Goal: Use online tool/utility: Utilize a website feature to perform a specific function

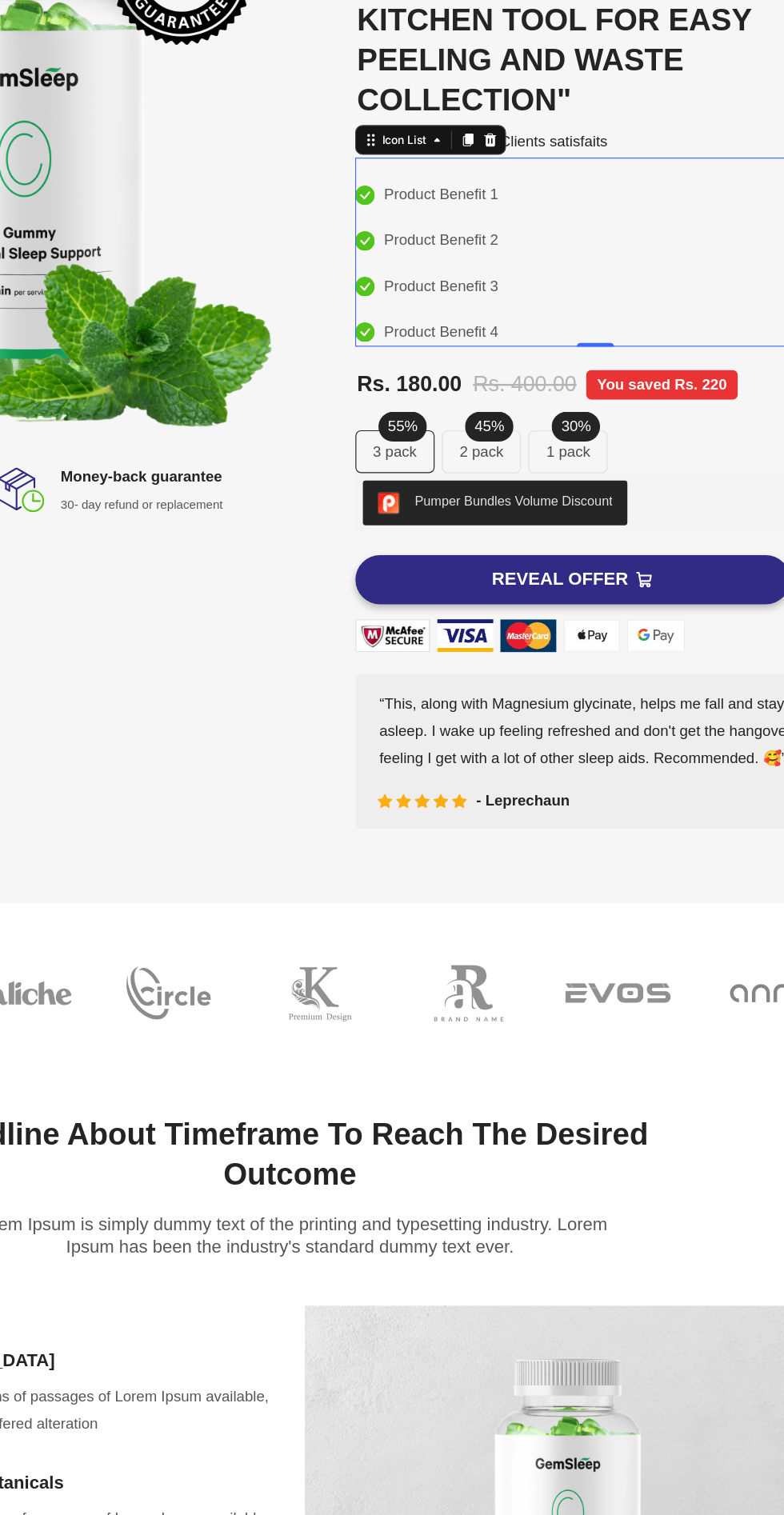
click at [384, 325] on p "45%" at bounding box center [382, 335] width 25 height 19
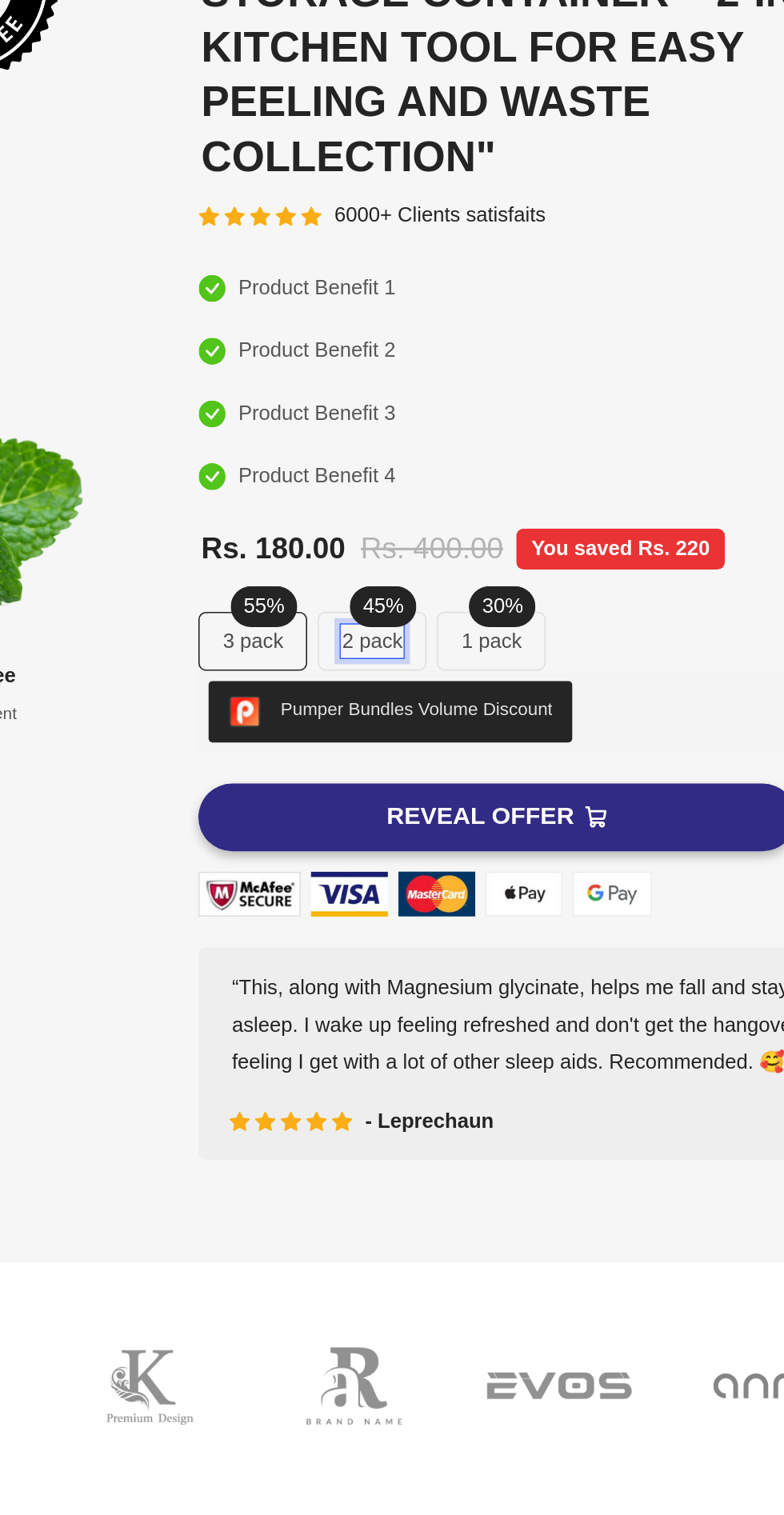
click at [59, 279] on p "1 pack" at bounding box center [58, 289] width 37 height 19
click at [43, 279] on p "1 pack" at bounding box center [58, 289] width 37 height 19
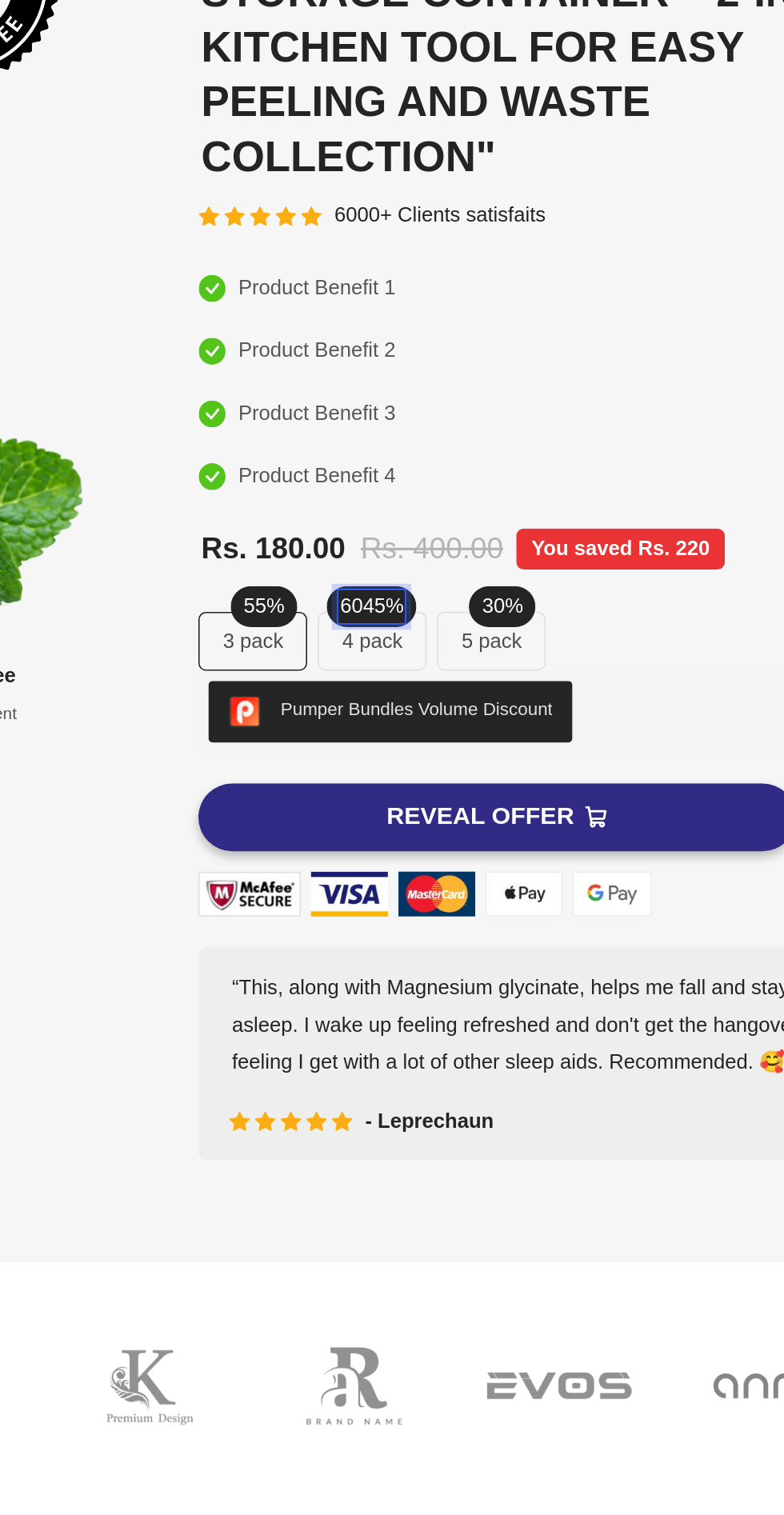
click at [65, 257] on p "30%" at bounding box center [65, 267] width 25 height 19
click at [163, 93] on div "Icon Product Benefit 1 Text block Icon Product Benefit 2 Text block Icon Produc…" at bounding box center [82, 126] width 412 height 143
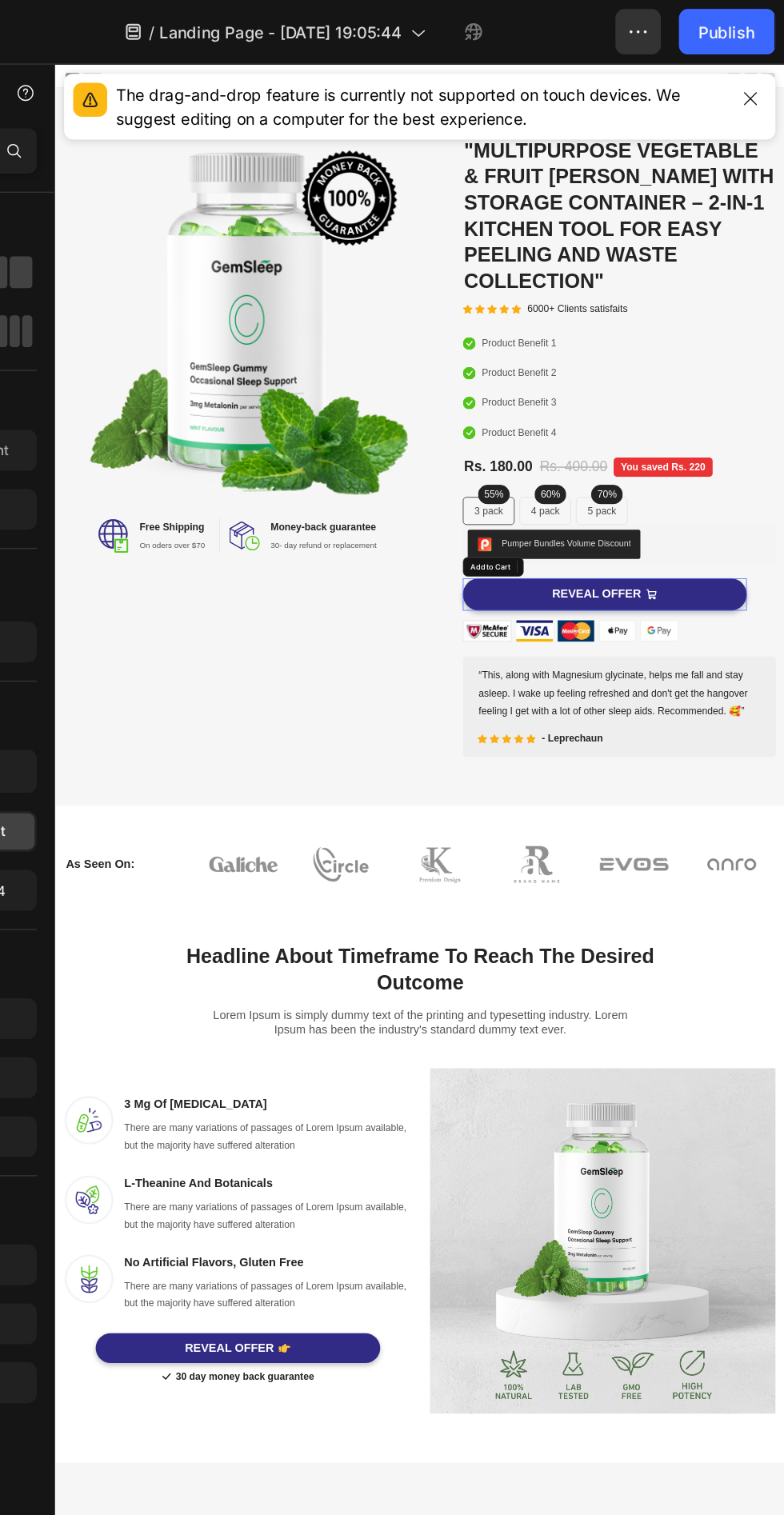
click at [783, 742] on button "REVEAL OFFER" at bounding box center [776, 763] width 373 height 42
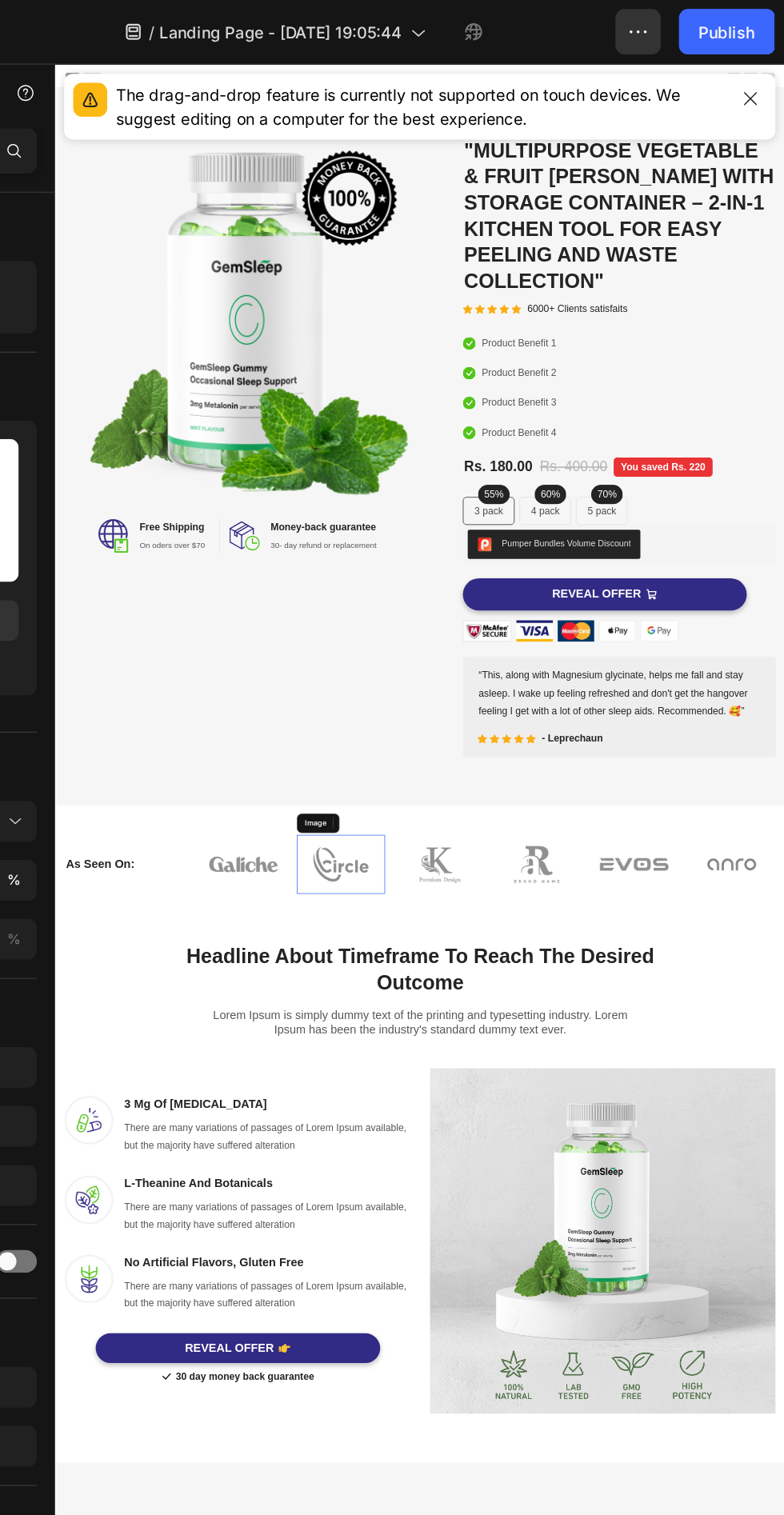
scroll to position [5, 0]
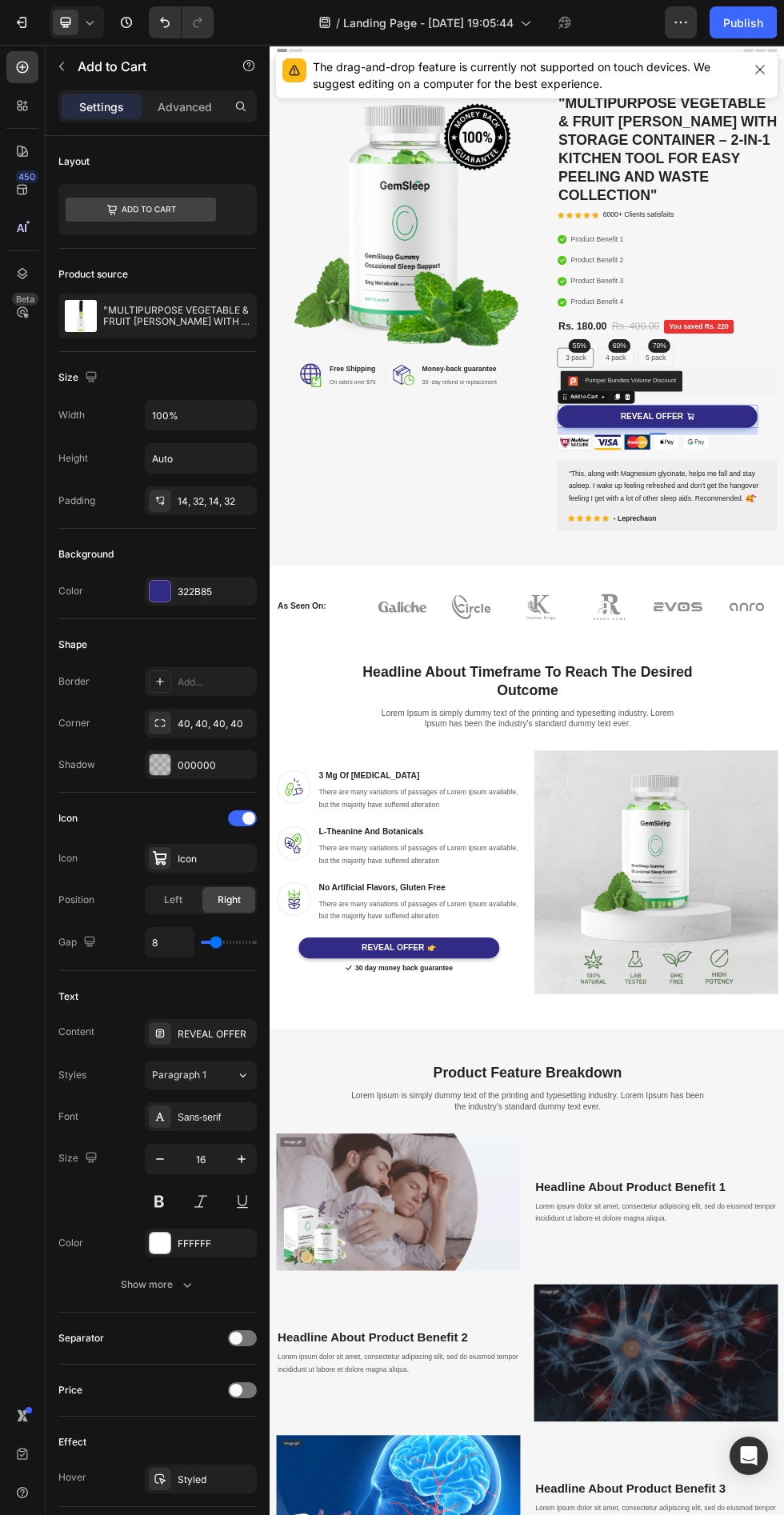
click at [191, 206] on icon at bounding box center [141, 209] width 151 height 24
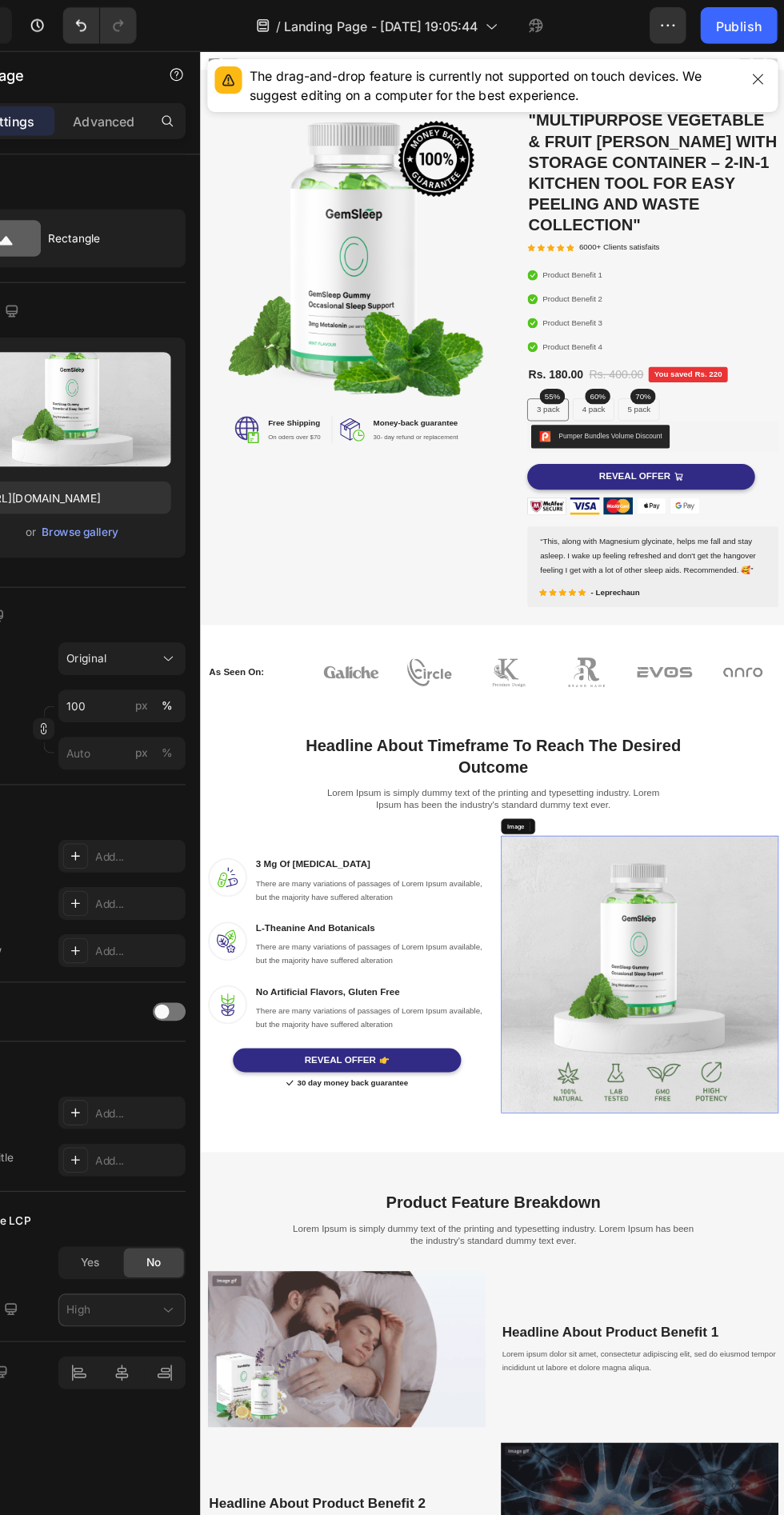
scroll to position [1247, 0]
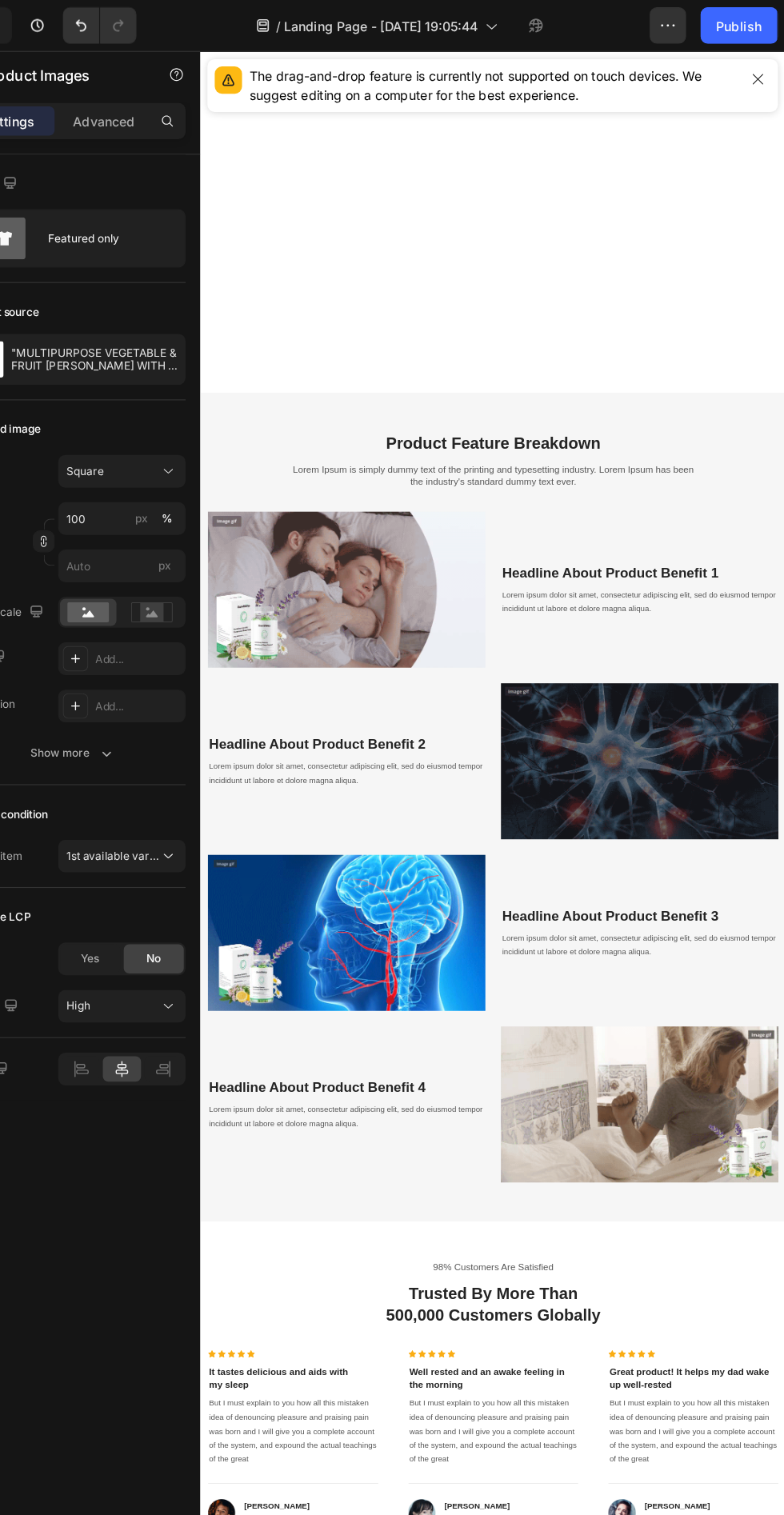
click at [164, 22] on icon "Undo/Redo" at bounding box center [164, 22] width 16 height 16
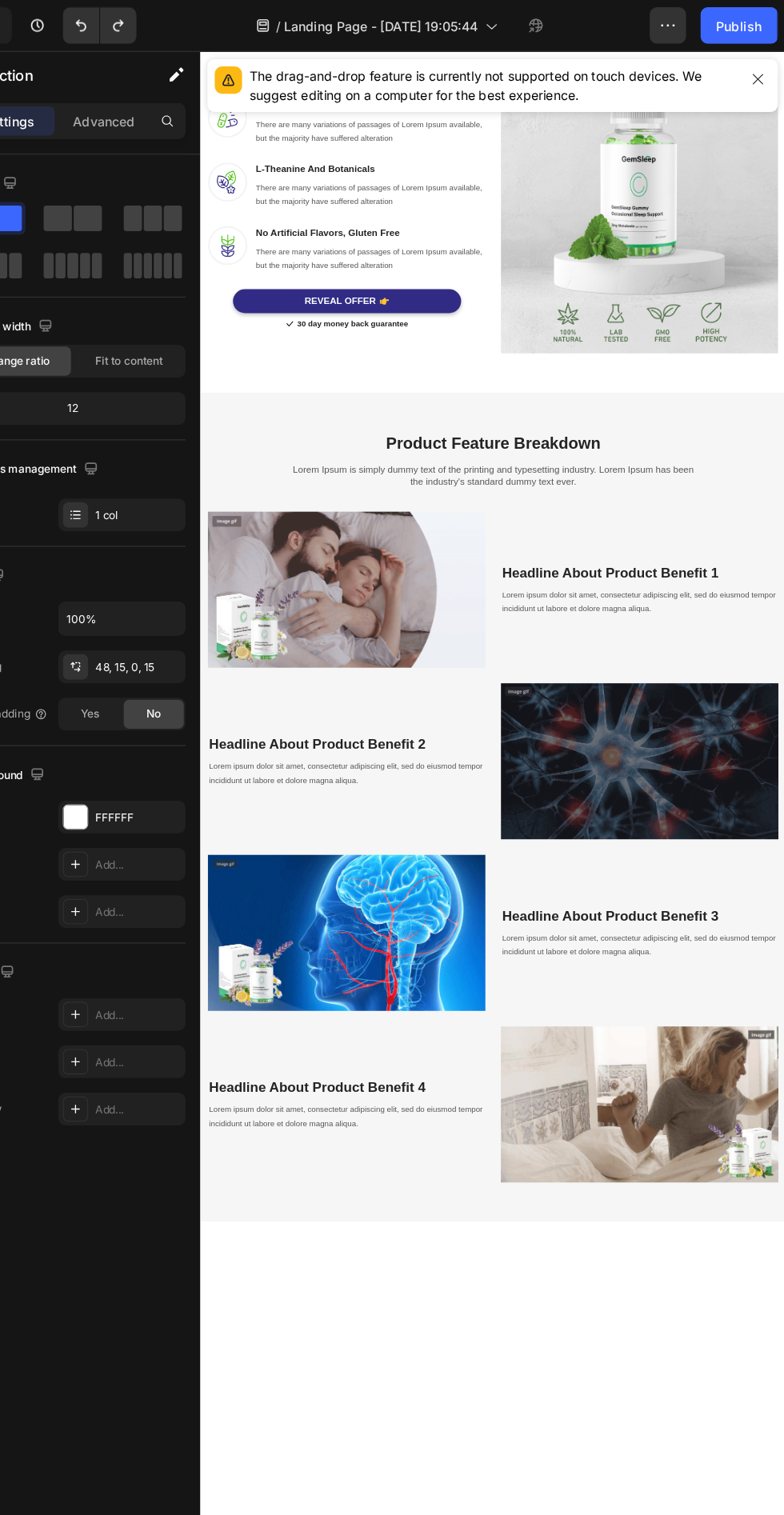
scroll to position [0, 0]
